Goal: Task Accomplishment & Management: Complete application form

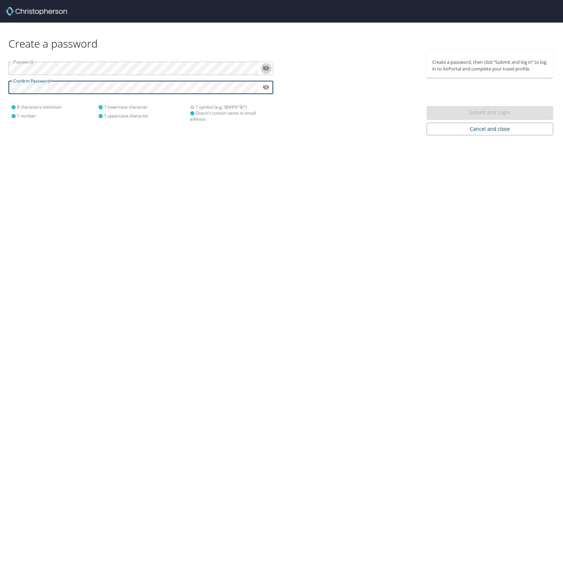
click at [264, 69] on icon "toggle password visibility" at bounding box center [266, 68] width 6 height 5
click at [264, 69] on icon "toggle password visibility" at bounding box center [266, 68] width 6 height 4
click at [267, 88] on icon "toggle password visibility" at bounding box center [266, 87] width 7 height 7
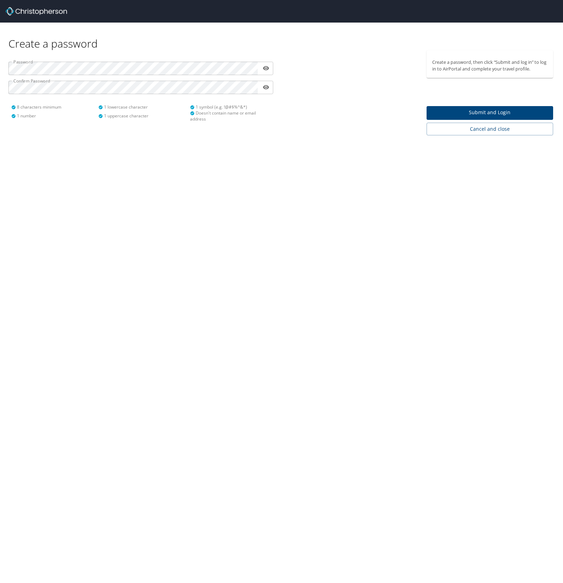
click at [360, 168] on div "Create a password Password ​ Confirm Password ​ 8 characters minimum 1 number 1…" at bounding box center [281, 291] width 563 height 583
click at [460, 115] on span "Submit and Login" at bounding box center [489, 112] width 115 height 9
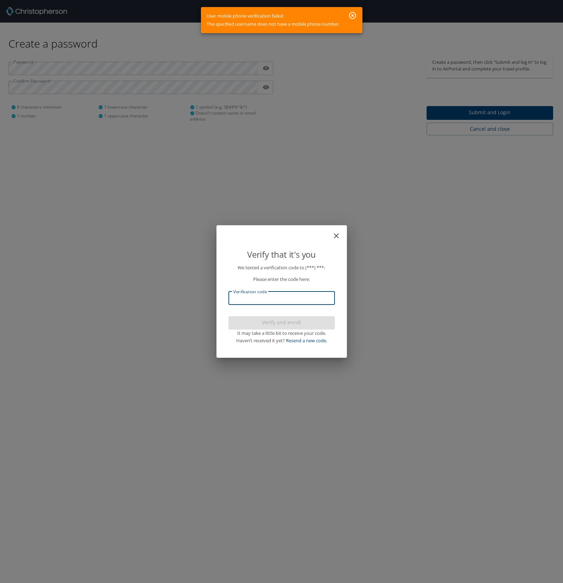
click at [274, 299] on input "Verification code" at bounding box center [282, 298] width 107 height 13
click at [314, 341] on link "Resend a new code." at bounding box center [306, 340] width 41 height 6
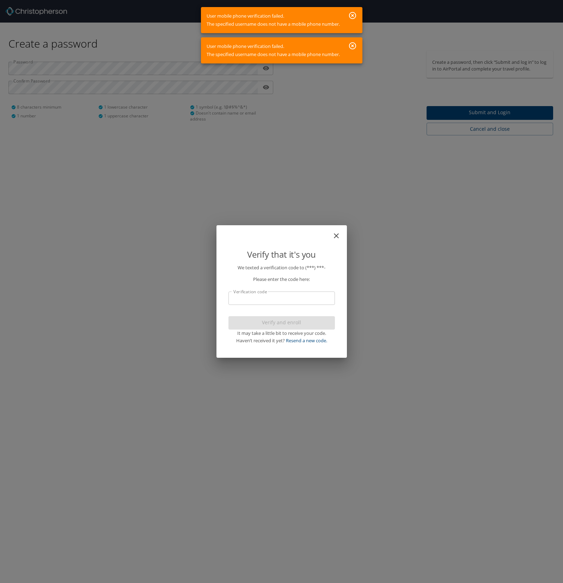
click at [354, 47] on icon "button" at bounding box center [352, 45] width 7 height 7
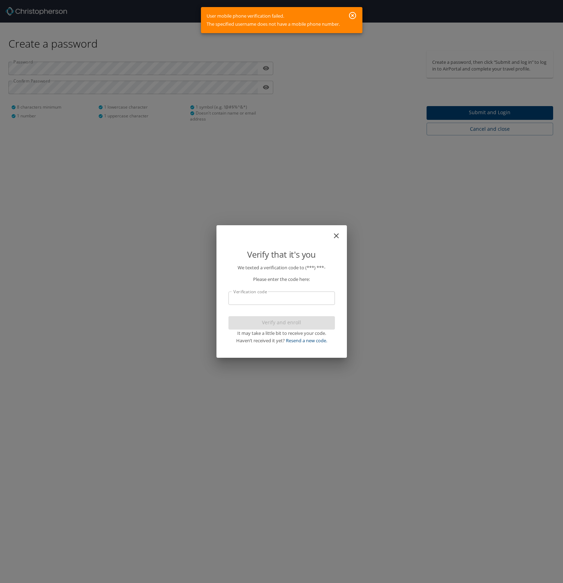
click at [356, 17] on icon "button" at bounding box center [352, 15] width 7 height 7
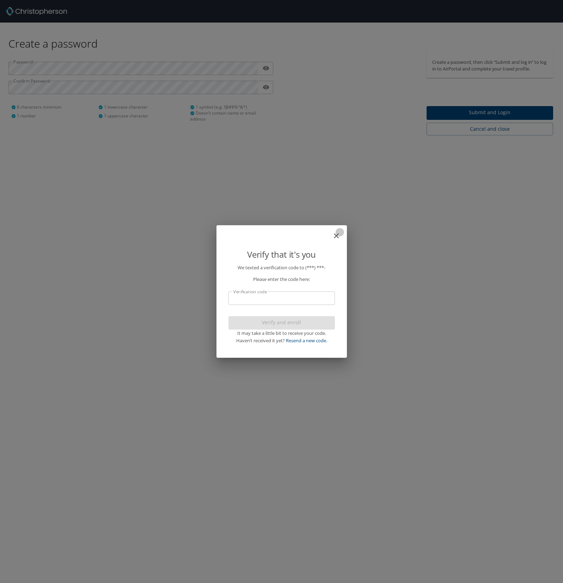
click at [339, 233] on icon "close" at bounding box center [336, 236] width 8 height 8
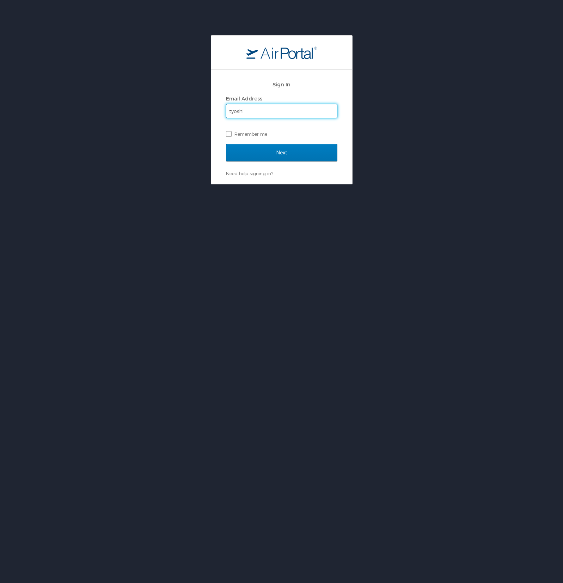
type input "[EMAIL_ADDRESS][PERSON_NAME][DOMAIN_NAME]"
drag, startPoint x: 224, startPoint y: 134, endPoint x: 231, endPoint y: 135, distance: 7.2
click at [225, 134] on div "Sign In Email Address [EMAIL_ADDRESS][PERSON_NAME][DOMAIN_NAME] Remember me Nex…" at bounding box center [281, 127] width 141 height 114
click at [231, 135] on label "Remember me" at bounding box center [281, 134] width 111 height 11
click at [231, 135] on input "Remember me" at bounding box center [228, 133] width 5 height 5
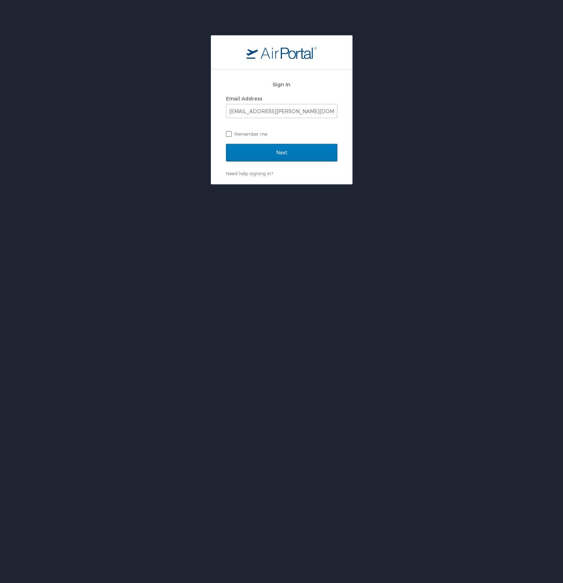
checkbox input "true"
click at [244, 152] on input "Next" at bounding box center [281, 153] width 111 height 18
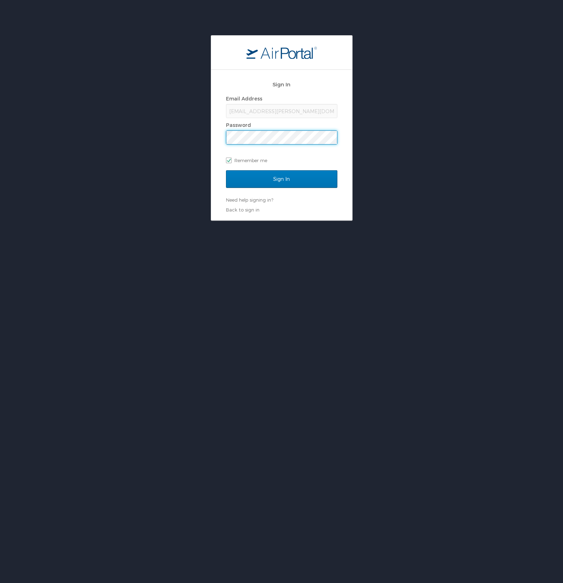
click at [226, 170] on input "Sign In" at bounding box center [281, 179] width 111 height 18
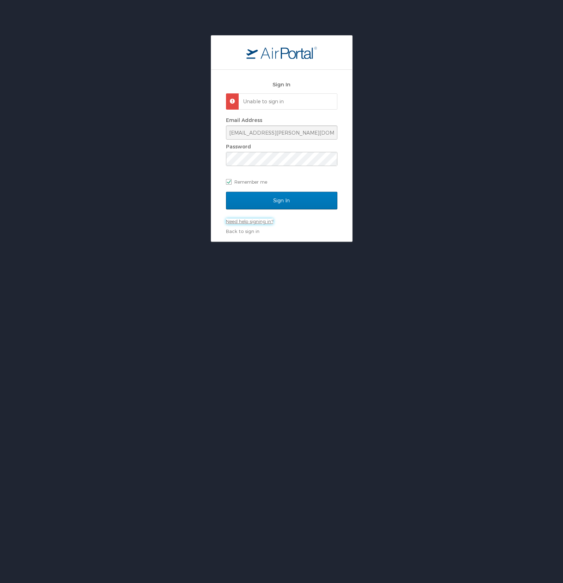
click at [263, 221] on link "Need help signing in?" at bounding box center [249, 222] width 47 height 6
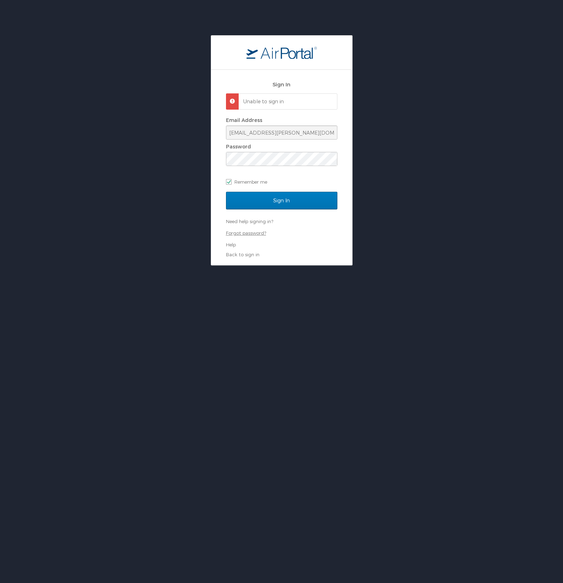
click at [259, 233] on link "Forgot password?" at bounding box center [246, 233] width 40 height 6
